Goal: Check status: Check status

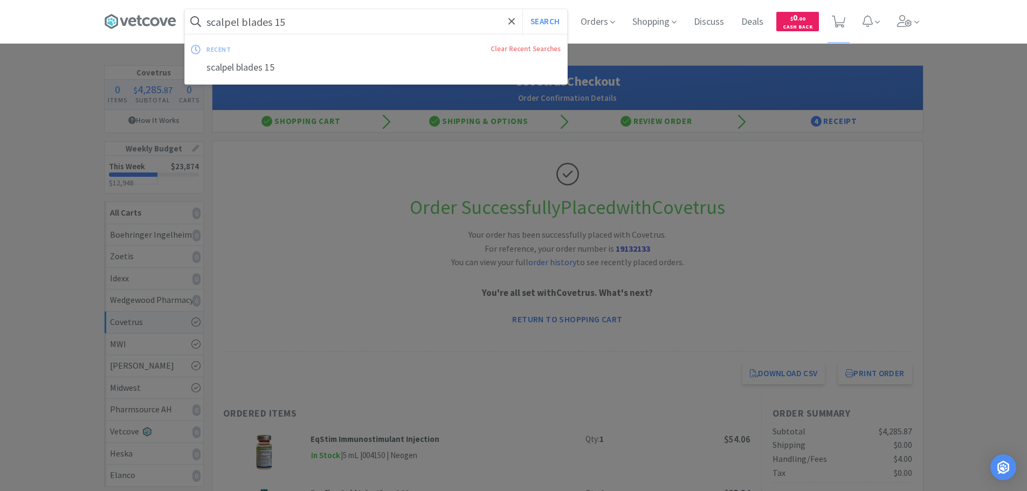
click at [324, 16] on input "scalpel blades 15" at bounding box center [376, 21] width 382 height 25
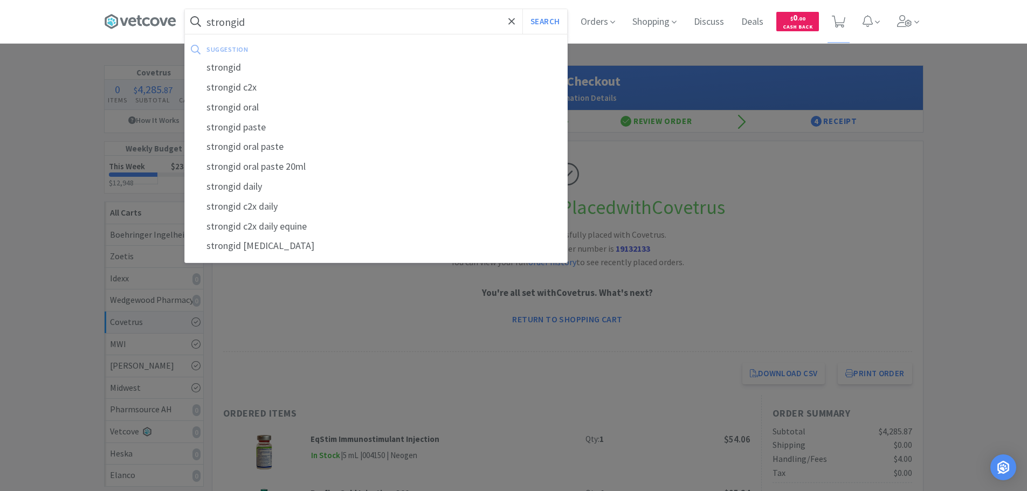
type input "strongid"
click at [522, 9] on button "Search" at bounding box center [544, 21] width 45 height 25
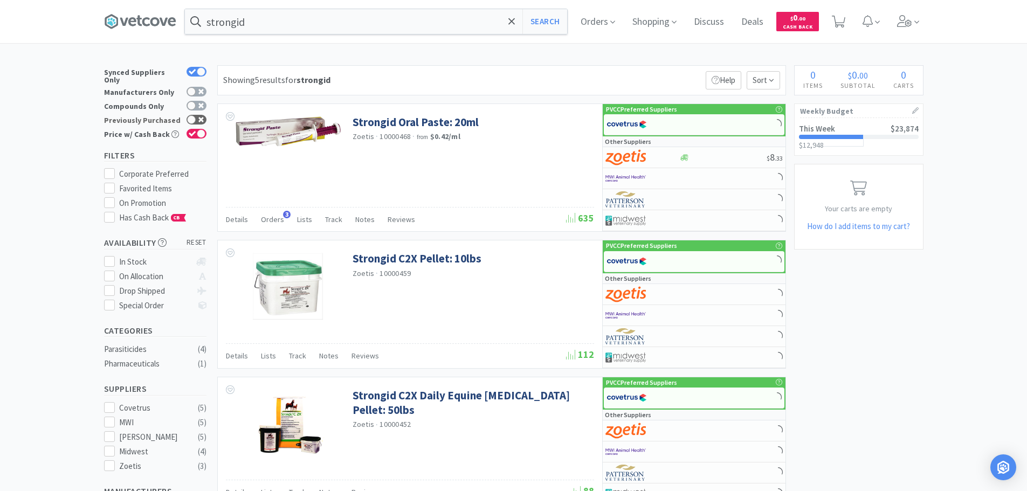
click at [197, 115] on div at bounding box center [196, 120] width 20 height 10
checkbox input "true"
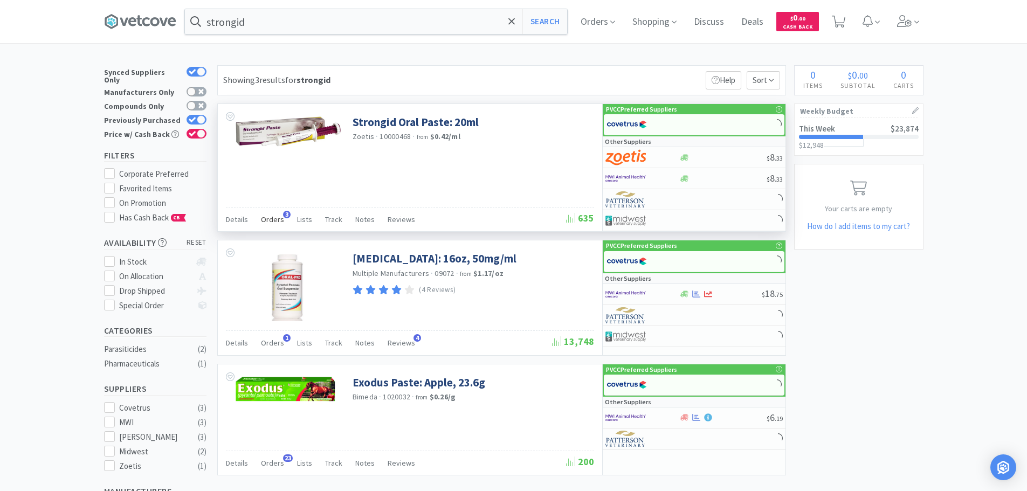
click at [272, 213] on div "Orders 3" at bounding box center [272, 221] width 23 height 20
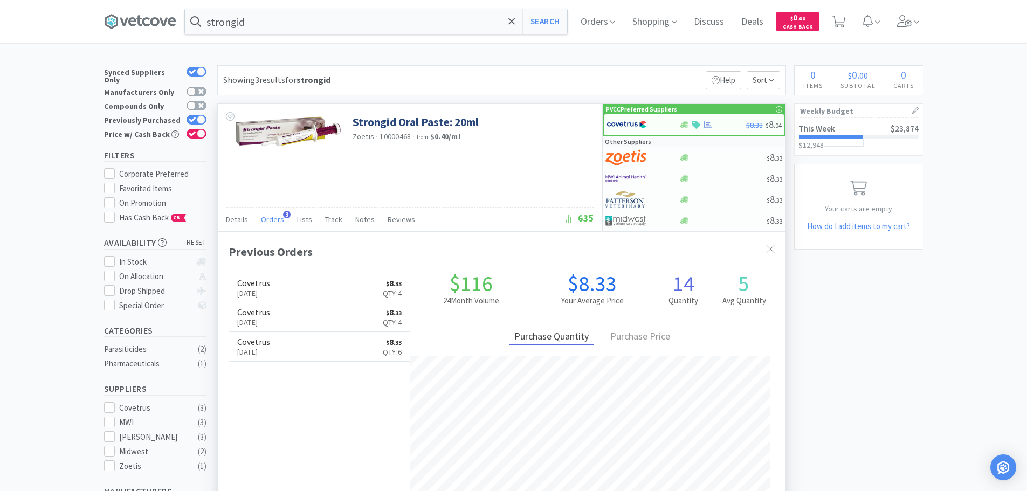
scroll to position [279, 567]
click at [322, 31] on input "strongid" at bounding box center [376, 21] width 382 height 25
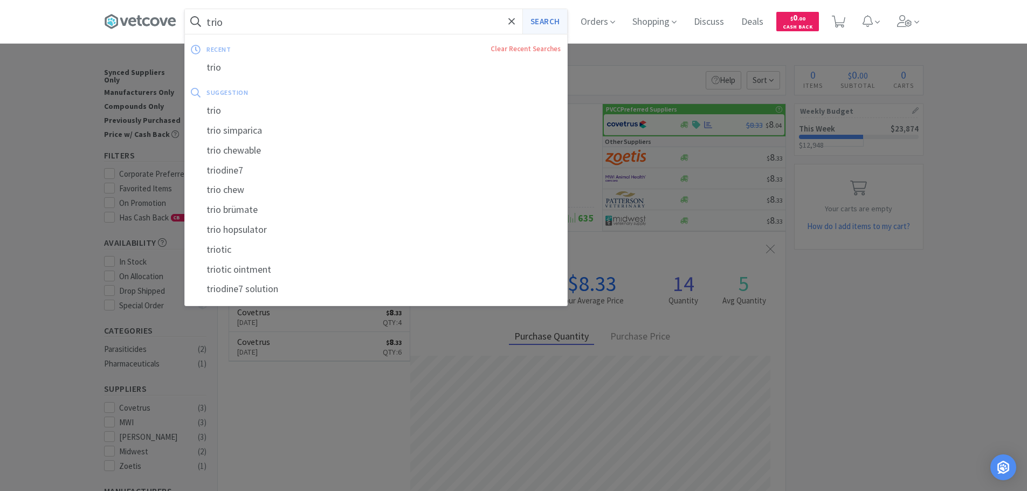
type input "trio"
click at [557, 17] on button "Search" at bounding box center [544, 21] width 45 height 25
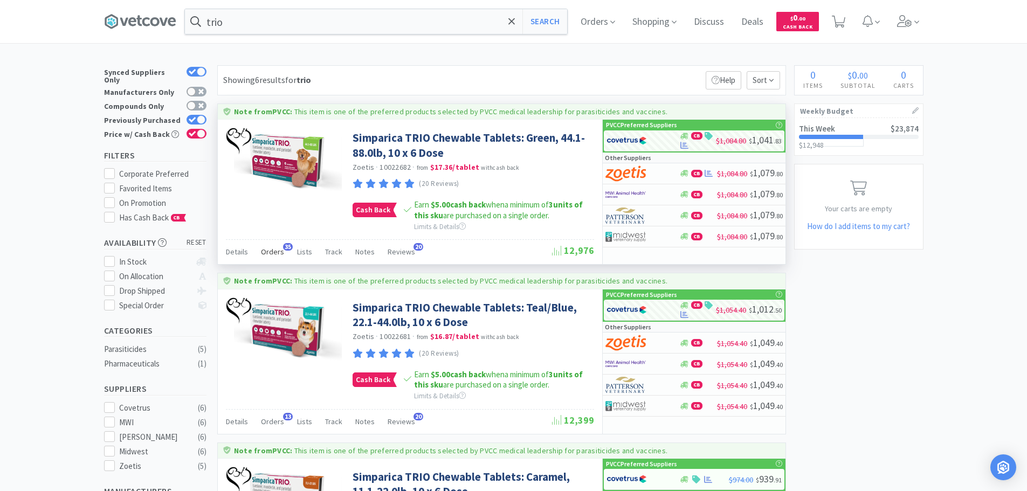
click at [272, 250] on span "Orders" at bounding box center [272, 252] width 23 height 10
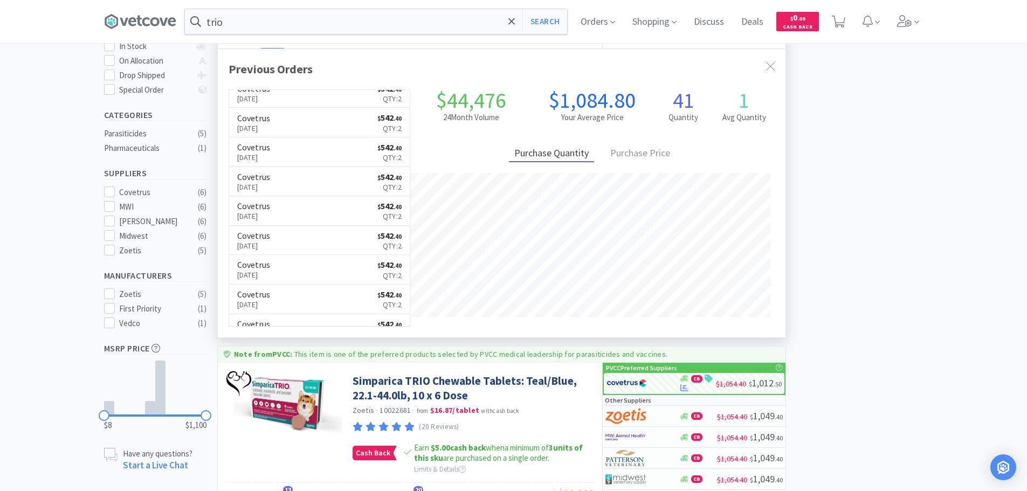
scroll to position [151, 0]
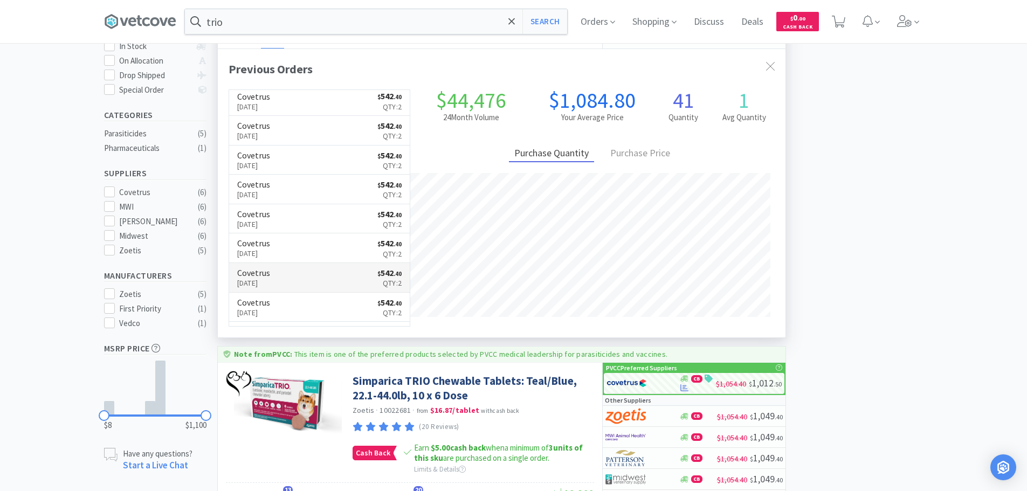
click at [291, 271] on link "Covetrus [DATE] $ 542 . 40 Qty: 2" at bounding box center [319, 278] width 181 height 30
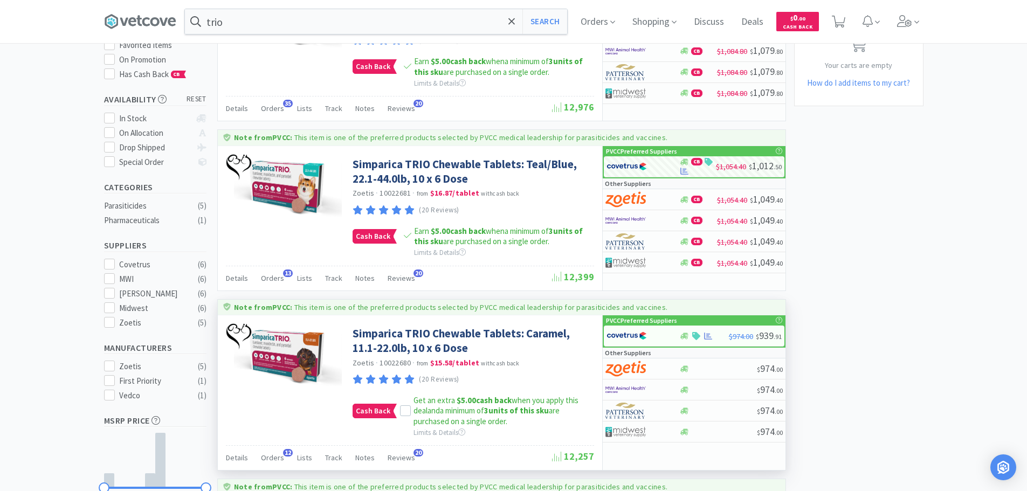
scroll to position [54, 0]
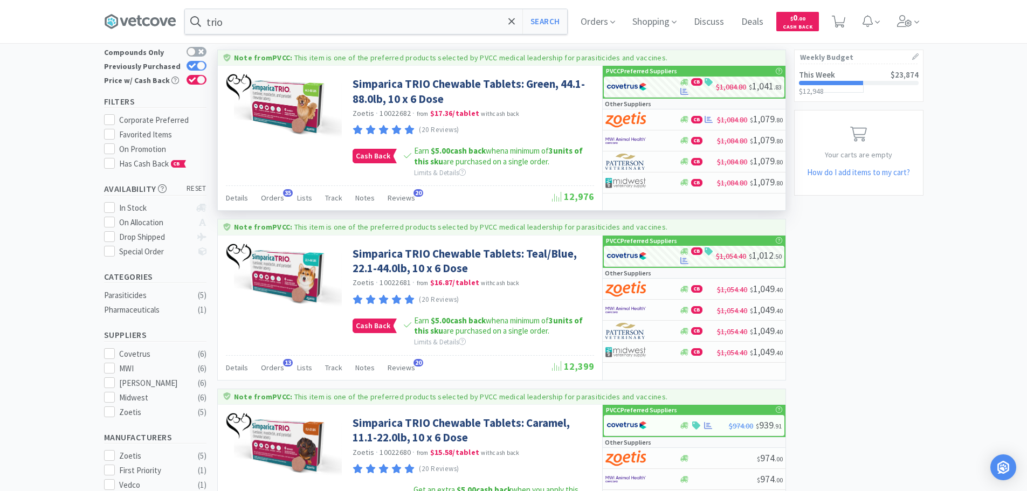
click at [258, 192] on div "Details Orders 35 Lists Track Notes Reviews 20" at bounding box center [389, 199] width 326 height 20
click at [261, 192] on div "Orders 35" at bounding box center [272, 199] width 23 height 20
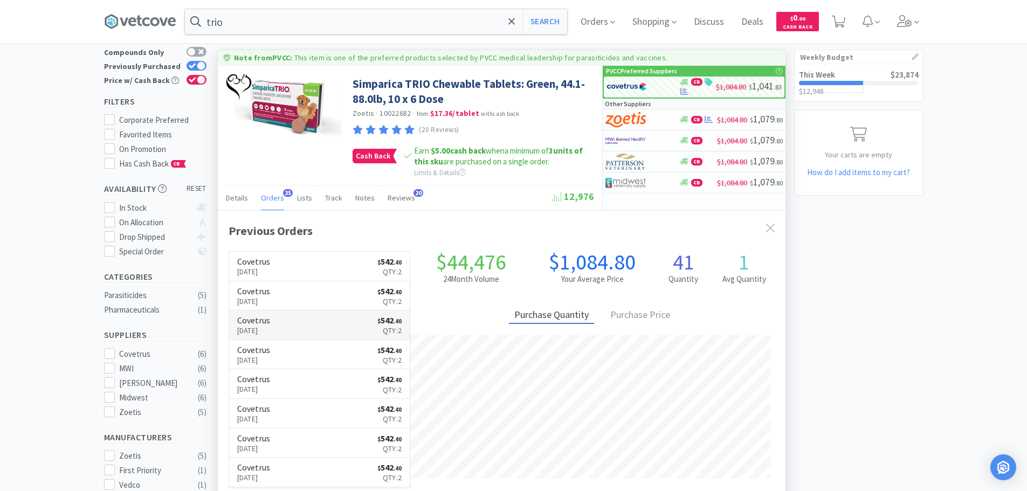
scroll to position [162, 0]
